Goal: Task Accomplishment & Management: Use online tool/utility

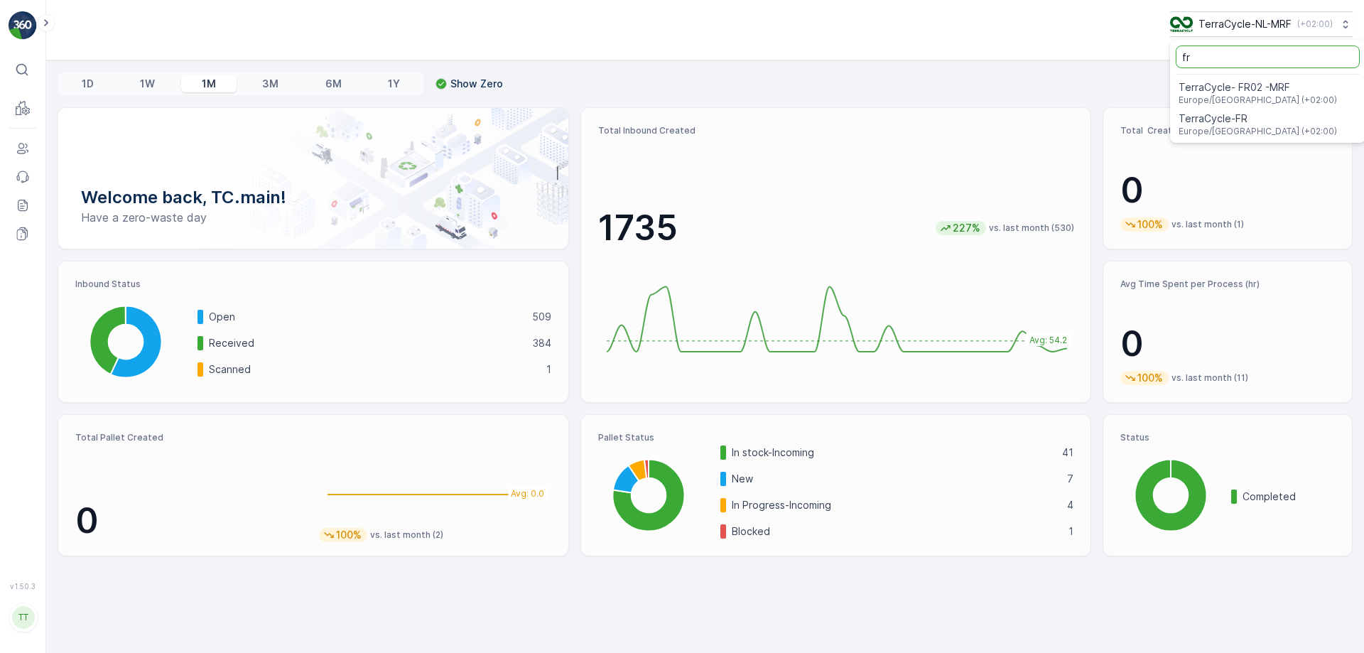
drag, startPoint x: 1197, startPoint y: 58, endPoint x: 1132, endPoint y: 65, distance: 65.7
click at [1132, 64] on div "TerraCycle-NL-MRF ( +02:00 ) fr TerraCycle- FR02 -MRF Europe/[GEOGRAPHIC_DATA] …" at bounding box center [705, 326] width 1318 height 653
type input "uk"
click at [1215, 121] on span "TerraCycle-UK02-Econpro" at bounding box center [1258, 119] width 158 height 14
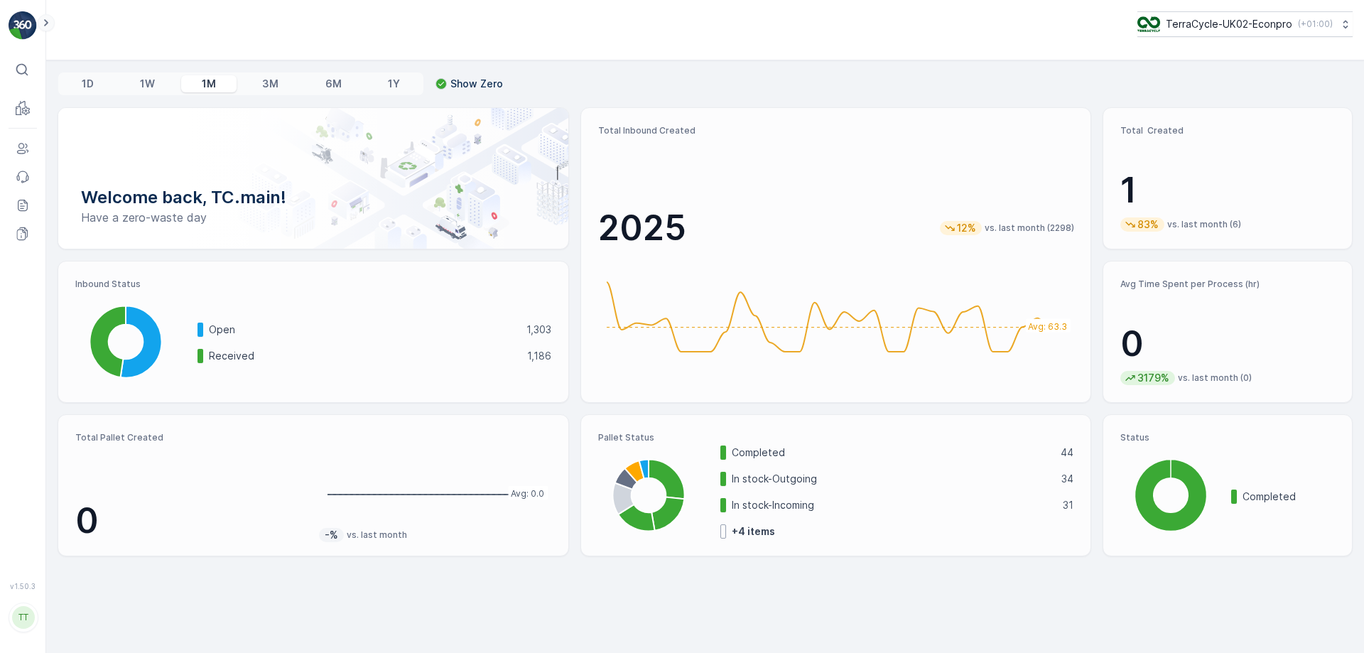
click at [46, 22] on icon at bounding box center [46, 22] width 4 height 7
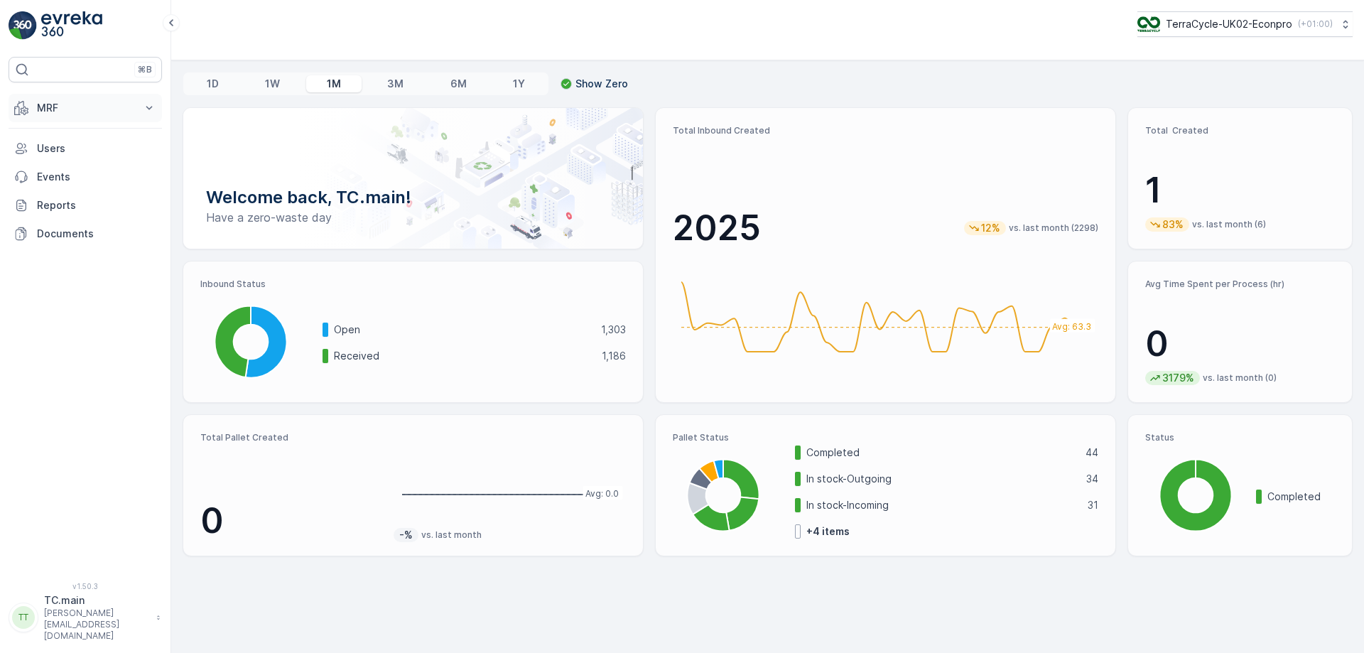
click at [63, 108] on p "MRF" at bounding box center [85, 108] width 97 height 14
click at [63, 170] on link "Pallet" at bounding box center [96, 172] width 131 height 20
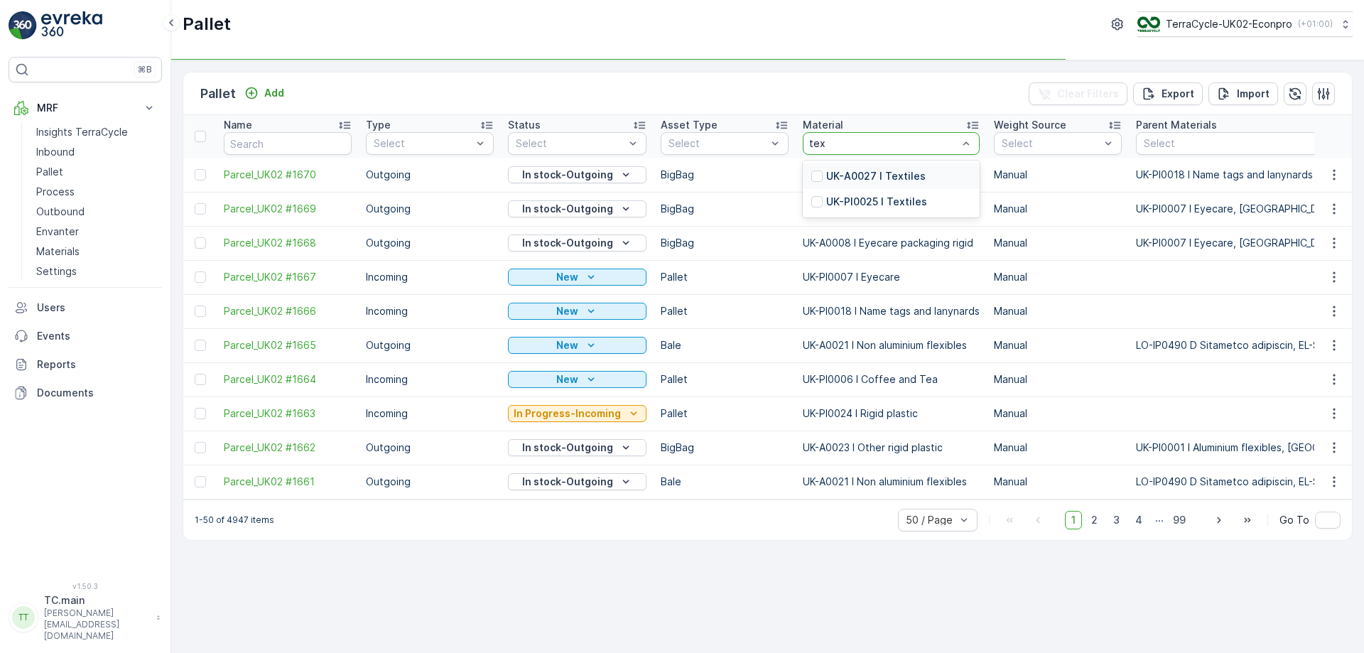
type input "text"
click at [868, 176] on p "UK-A0027 I Textiles" at bounding box center [875, 176] width 99 height 14
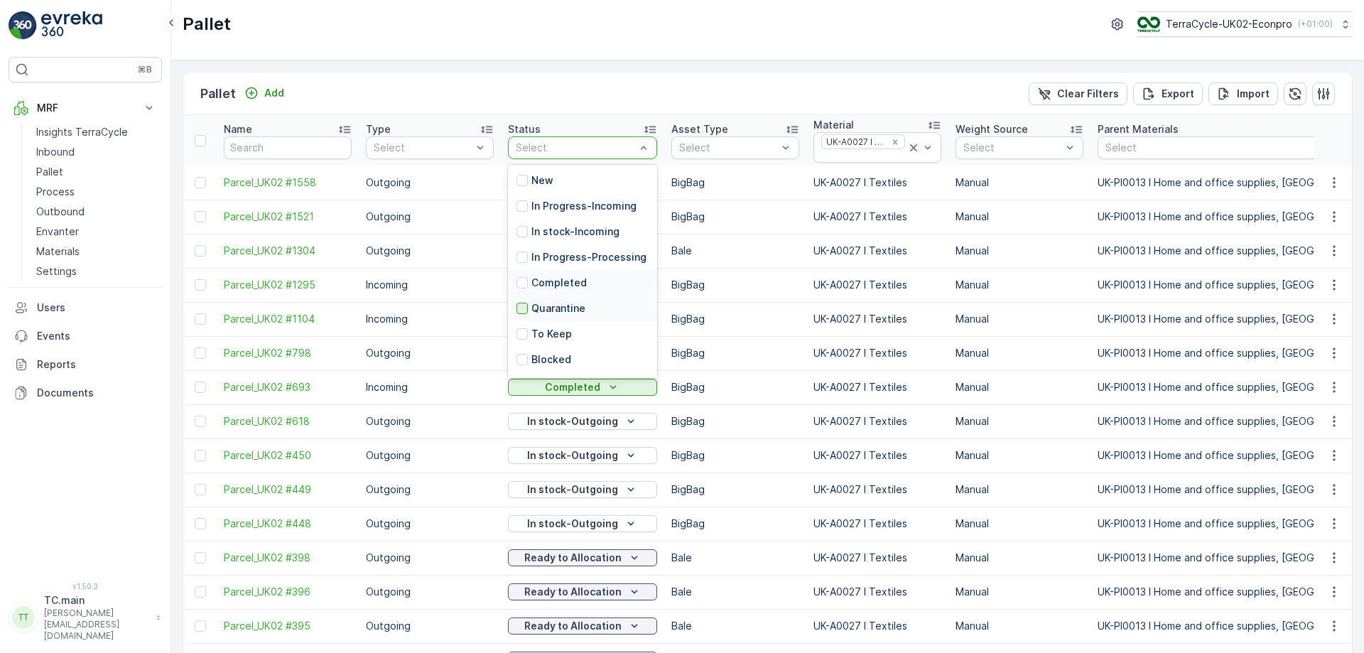
scroll to position [114, 0]
click at [520, 285] on div at bounding box center [521, 285] width 11 height 11
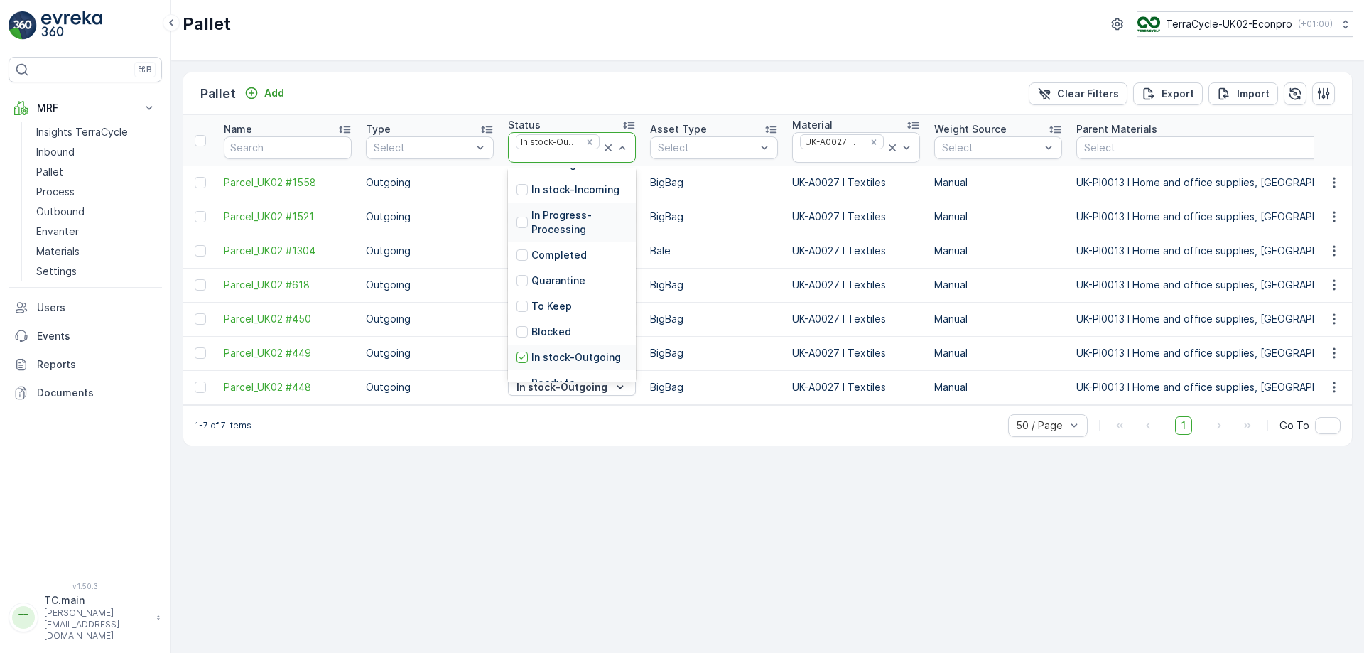
scroll to position [128, 0]
click at [524, 316] on div at bounding box center [521, 321] width 11 height 11
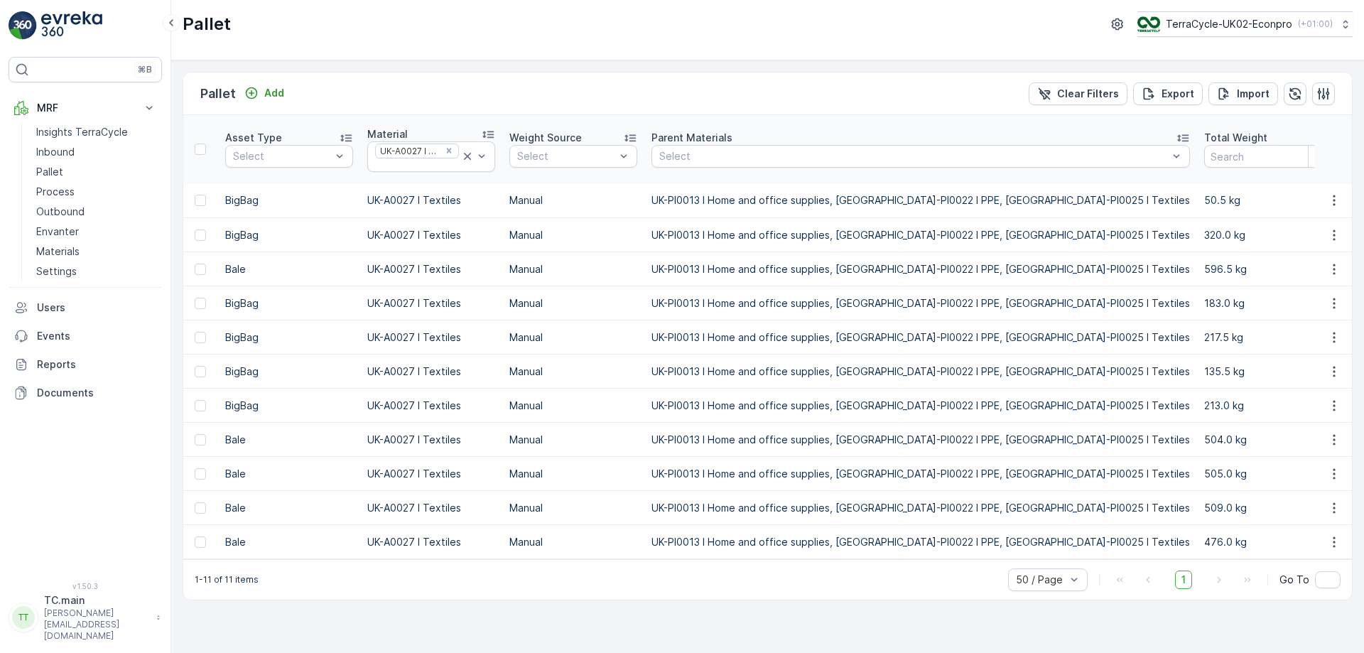
scroll to position [0, 580]
